Goal: Information Seeking & Learning: Learn about a topic

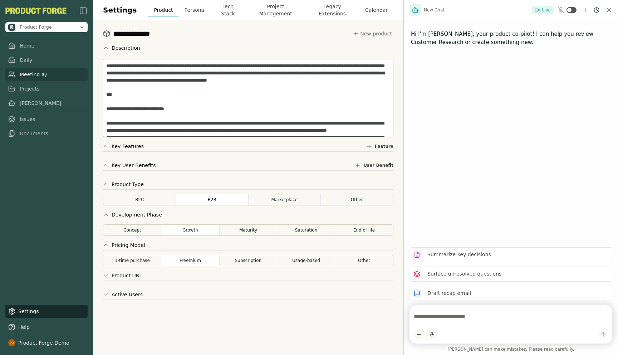
scroll to position [301, 0]
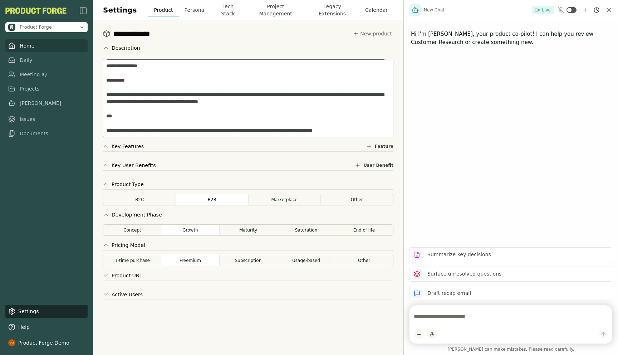
click at [28, 46] on link "Home" at bounding box center [46, 45] width 82 height 13
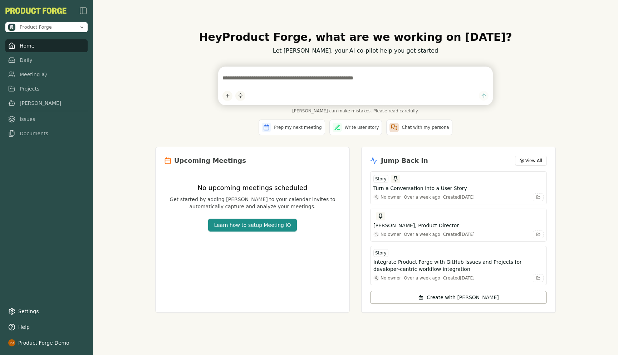
click at [122, 106] on div "Hey Product Forge , what are we working on [DATE]? Let [PERSON_NAME], your AI c…" at bounding box center [355, 177] width 525 height 355
click at [165, 88] on div "[PERSON_NAME] can make mistakes. Please read carefully." at bounding box center [355, 90] width 401 height 47
click at [175, 59] on div "Hey Product Forge , what are we working on [DATE]? Let [PERSON_NAME], your AI c…" at bounding box center [356, 177] width 412 height 316
click at [141, 175] on div "Hey Product Forge , what are we working on [DATE]? Let [PERSON_NAME], your AI c…" at bounding box center [355, 177] width 525 height 355
click at [36, 76] on link "Meeting IQ" at bounding box center [46, 74] width 82 height 13
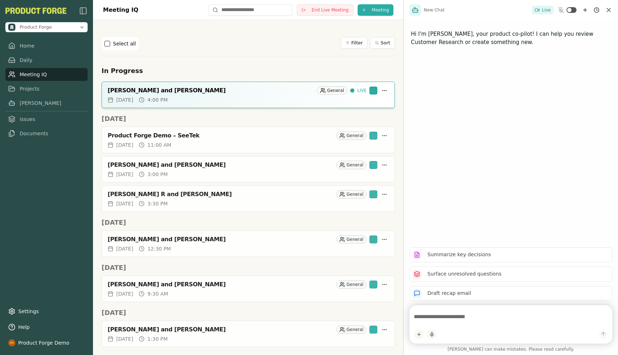
click at [204, 45] on div "Select all Filter Sort" at bounding box center [248, 43] width 293 height 13
click at [211, 35] on div "Select all Filter Sort" at bounding box center [248, 43] width 293 height 24
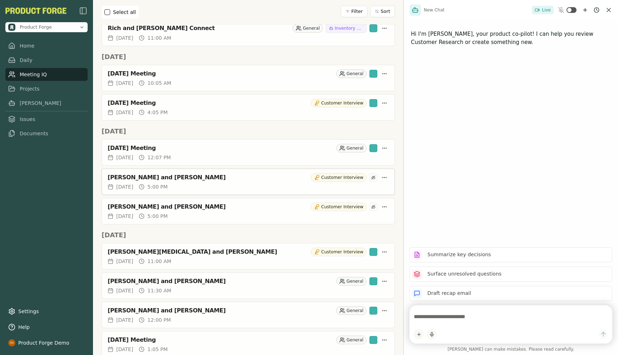
click at [146, 182] on div "[PERSON_NAME] and [PERSON_NAME] Customer Interview" at bounding box center [248, 176] width 293 height 14
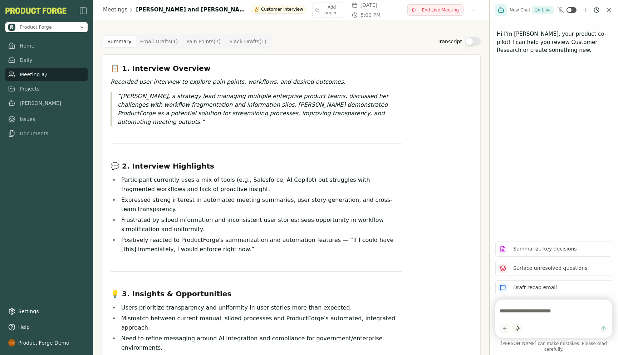
drag, startPoint x: 403, startPoint y: 239, endPoint x: 531, endPoint y: 231, distance: 128.3
click at [531, 231] on div "New Chat Live Hi I'm [PERSON_NAME], your product co-pilot! I can help you revie…" at bounding box center [553, 177] width 129 height 355
click at [234, 222] on li "Frustrated by siloed information and inconsistent user stories; sees opportunit…" at bounding box center [260, 224] width 283 height 19
click at [151, 44] on Draft "Email Drafts ( 1 )" at bounding box center [159, 41] width 47 height 11
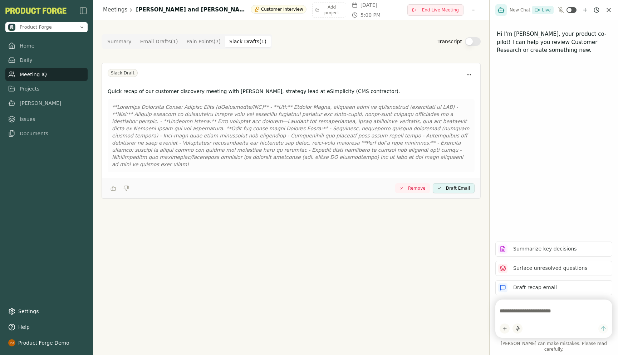
click at [245, 41] on Draft "Slack Drafts ( 1 )" at bounding box center [248, 41] width 46 height 11
click at [204, 43] on Point "Pain Points ( 7 )" at bounding box center [203, 41] width 43 height 11
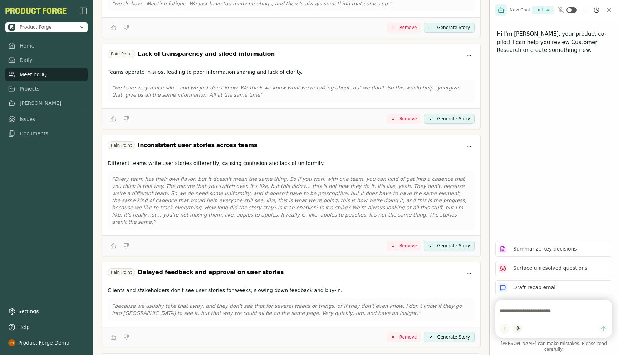
scroll to position [382, 0]
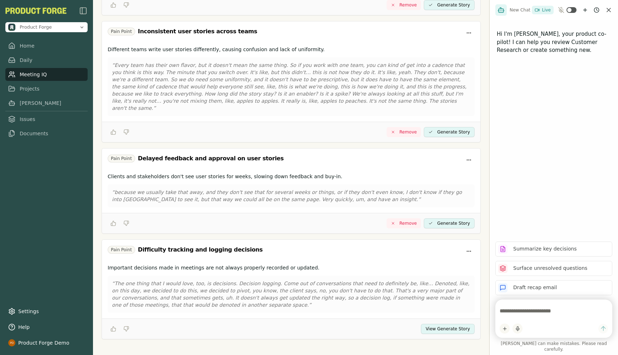
click at [435, 324] on button "View Generate Story" at bounding box center [448, 329] width 54 height 10
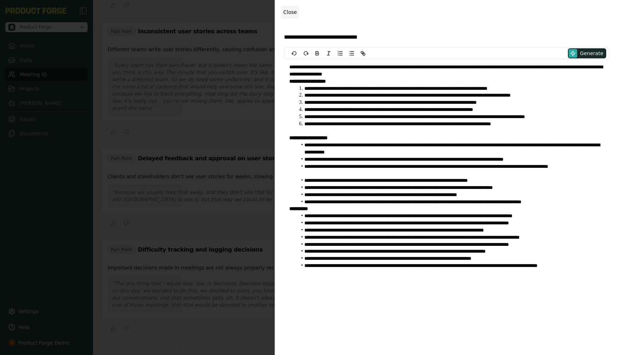
click at [293, 14] on span "Close" at bounding box center [290, 12] width 14 height 6
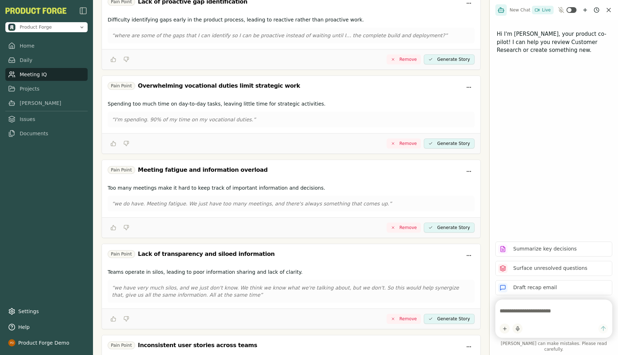
scroll to position [0, 0]
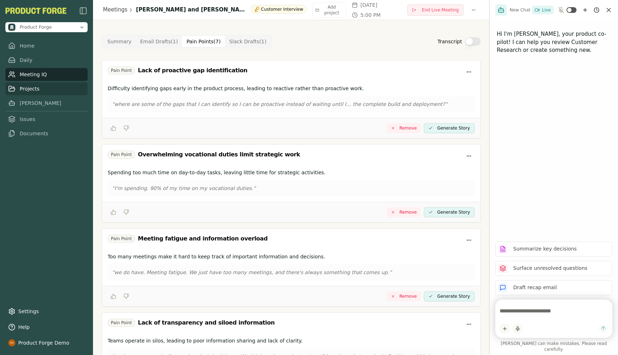
click at [26, 88] on link "Projects" at bounding box center [46, 88] width 82 height 13
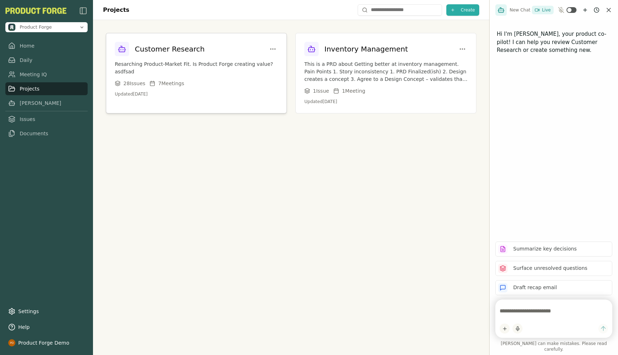
click at [202, 61] on p "Resarching Product-Market Fit. Is Product Forge creating value? asdfsad" at bounding box center [196, 67] width 163 height 15
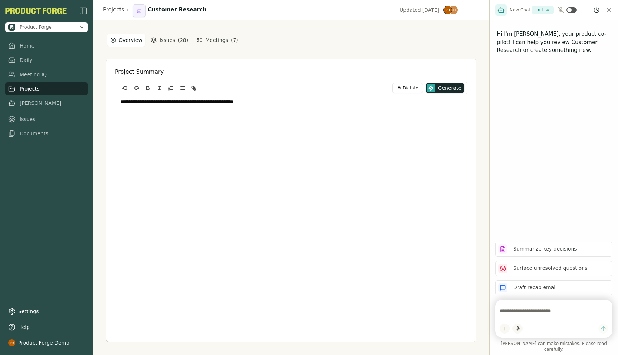
click at [480, 127] on div "**********" at bounding box center [291, 187] width 396 height 335
click at [102, 96] on div "**********" at bounding box center [291, 187] width 396 height 335
click at [36, 77] on link "Meeting IQ" at bounding box center [46, 74] width 82 height 13
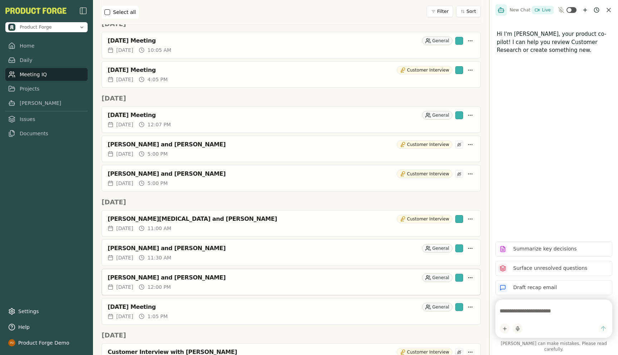
scroll to position [404, 0]
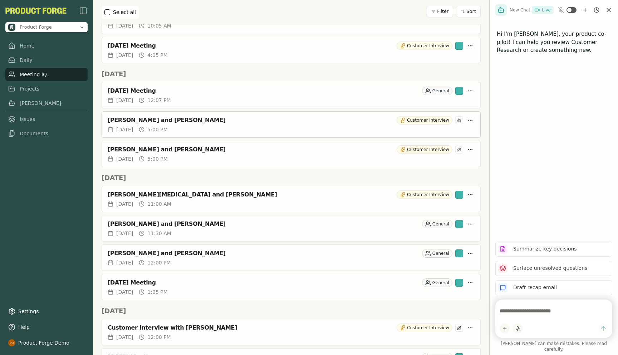
click at [149, 119] on div "[PERSON_NAME] and [PERSON_NAME]" at bounding box center [251, 120] width 286 height 7
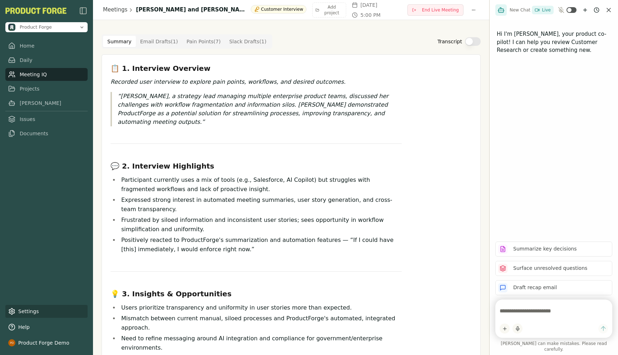
click at [19, 309] on link "Settings" at bounding box center [46, 311] width 82 height 13
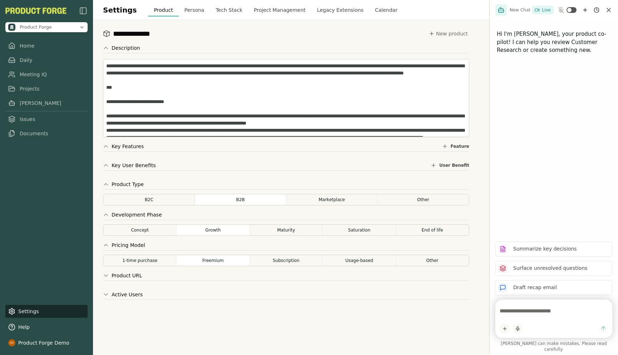
click at [328, 9] on button "Legacy Extensions" at bounding box center [340, 10] width 58 height 13
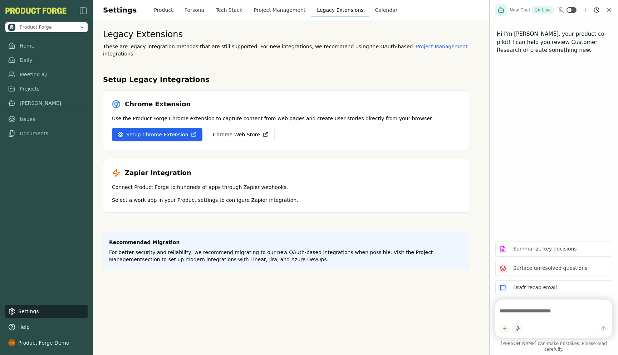
click at [296, 12] on button "Project Management" at bounding box center [279, 10] width 63 height 13
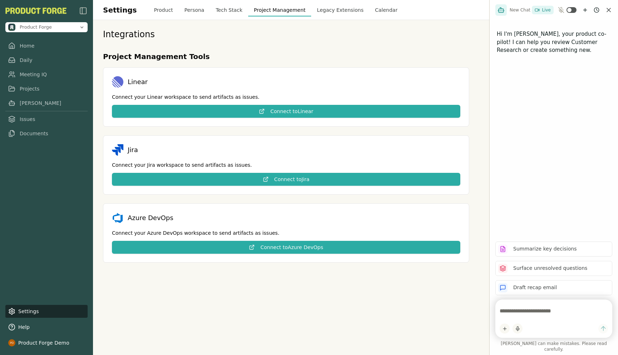
click at [216, 7] on button "Tech Stack" at bounding box center [229, 10] width 38 height 13
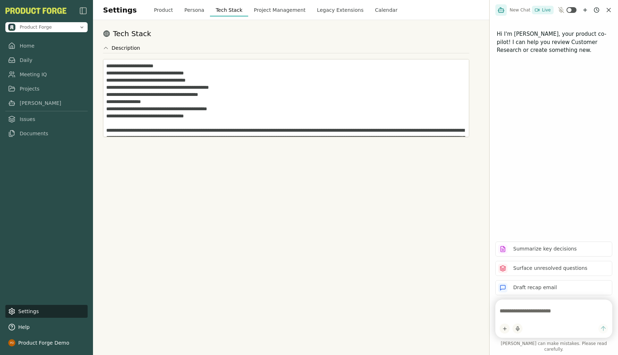
click at [185, 9] on button "Persona" at bounding box center [194, 10] width 31 height 13
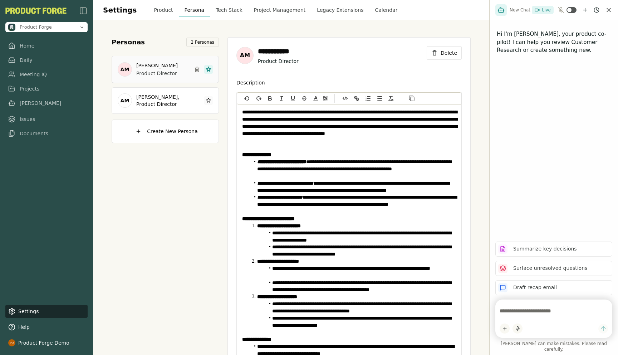
click at [158, 10] on button "Product" at bounding box center [163, 10] width 30 height 13
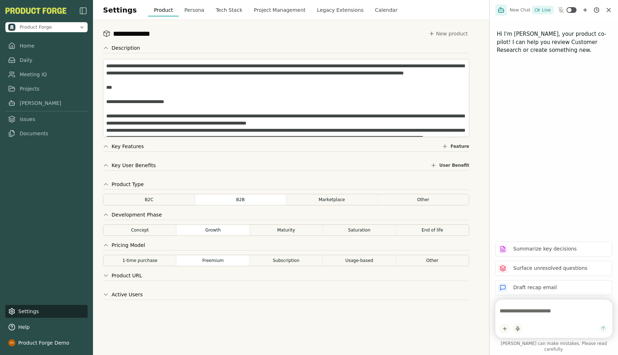
click at [377, 15] on button "Calendar" at bounding box center [386, 10] width 34 height 13
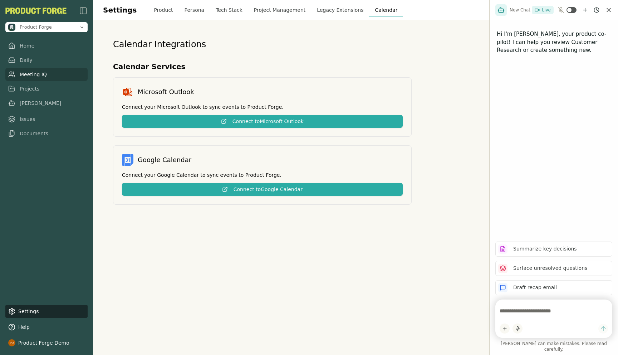
click at [35, 72] on link "Meeting IQ" at bounding box center [46, 74] width 82 height 13
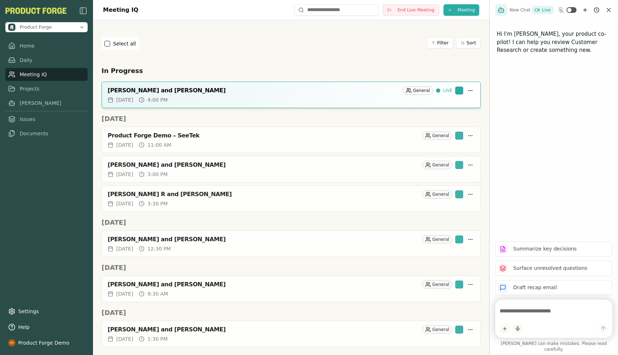
scroll to position [347, 0]
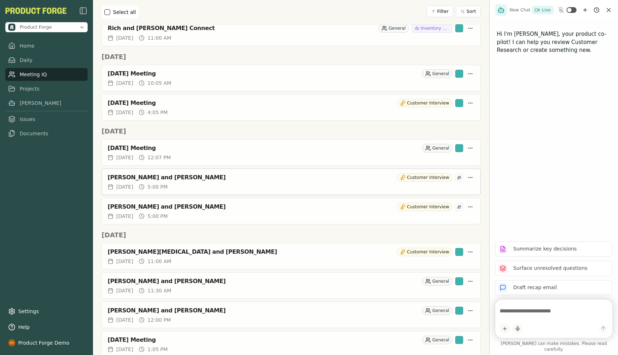
click at [132, 177] on div "[PERSON_NAME] and [PERSON_NAME]" at bounding box center [251, 177] width 286 height 7
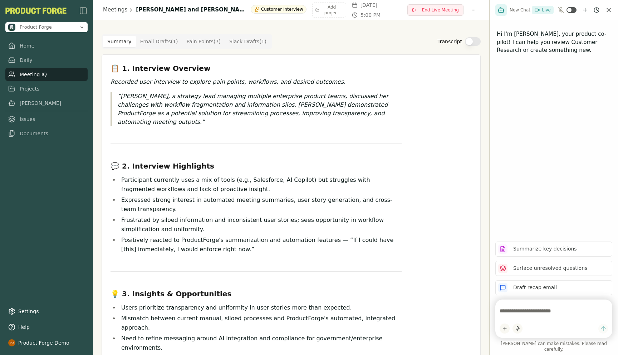
click at [189, 42] on Point "Pain Points ( 7 )" at bounding box center [203, 41] width 43 height 11
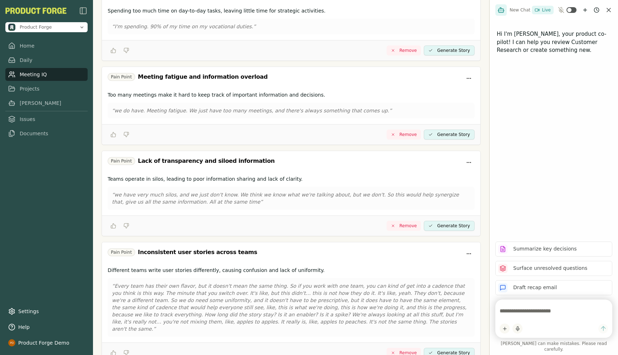
scroll to position [382, 0]
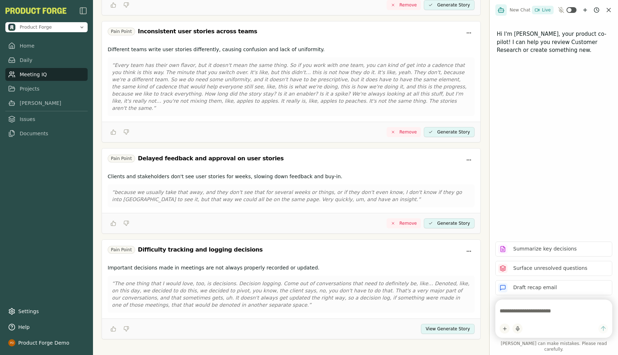
click at [449, 324] on button "View Generate Story" at bounding box center [448, 329] width 54 height 10
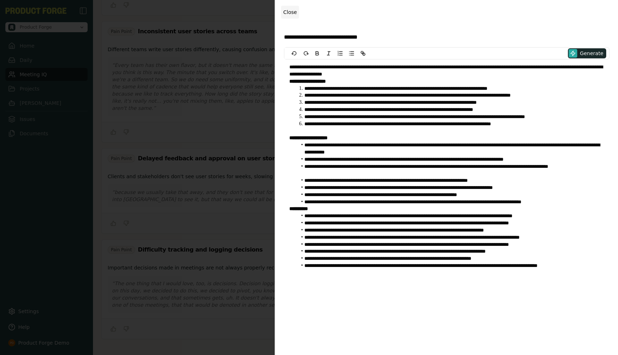
click at [292, 11] on span "Close" at bounding box center [290, 12] width 14 height 6
